Goal: Find specific page/section: Find specific page/section

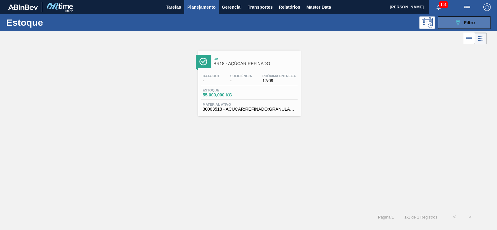
click at [452, 29] on div "Estoque 089F7B8B-B2A5-4AFE-B5C0-19BA573D28AC Filtro" at bounding box center [248, 22] width 497 height 17
click at [452, 24] on button "089F7B8B-B2A5-4AFE-B5C0-19BA573D28AC Filtro" at bounding box center [464, 22] width 53 height 12
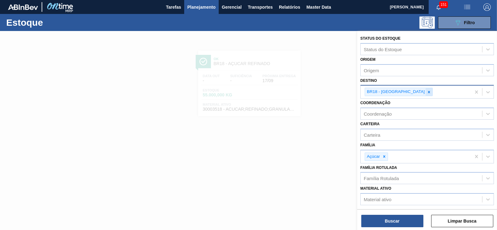
click at [427, 91] on icon at bounding box center [429, 92] width 4 height 4
click at [382, 91] on div "Destino" at bounding box center [421, 91] width 121 height 9
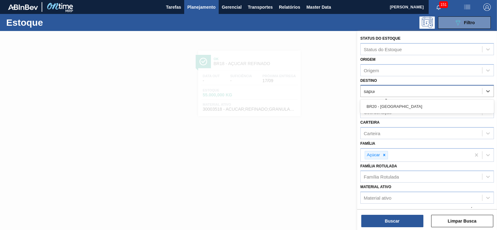
type input "sapuca"
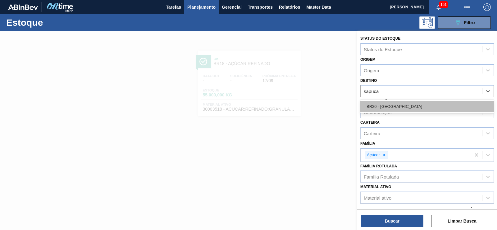
drag, startPoint x: 389, startPoint y: 108, endPoint x: 392, endPoint y: 144, distance: 36.4
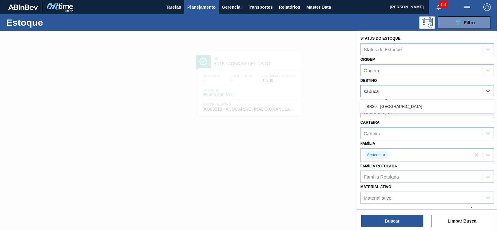
click at [389, 107] on div "BR20 - [GEOGRAPHIC_DATA]" at bounding box center [427, 106] width 134 height 11
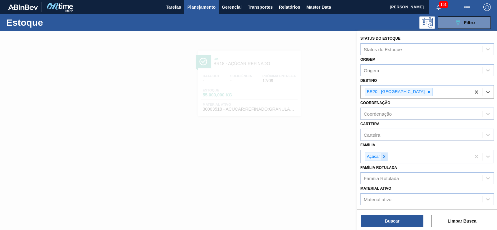
click at [386, 156] on icon at bounding box center [384, 157] width 4 height 4
type input "rolha p"
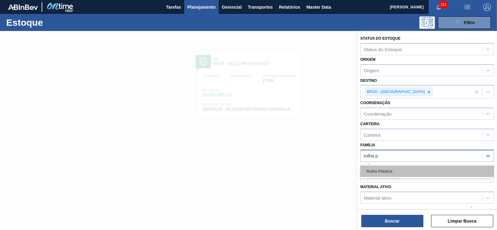
click at [378, 167] on div "Rolha Plástica" at bounding box center [427, 171] width 134 height 11
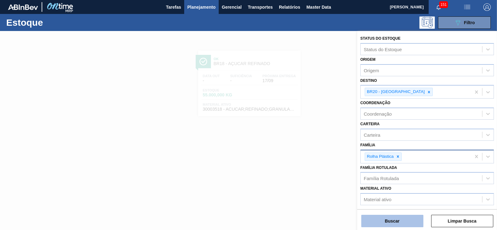
click at [400, 216] on button "Buscar" at bounding box center [392, 221] width 62 height 12
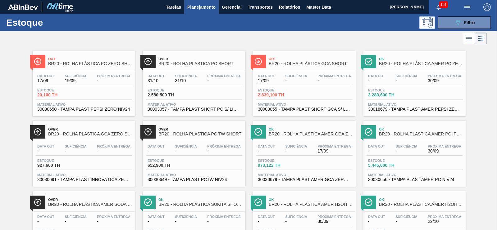
click at [305, 62] on span "BR20 - ROLHA PLÁSTICA GCA SHORT" at bounding box center [311, 63] width 84 height 5
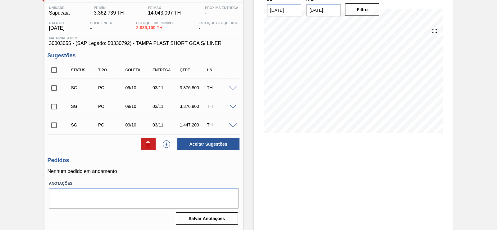
scroll to position [11, 0]
